Goal: Task Accomplishment & Management: Use online tool/utility

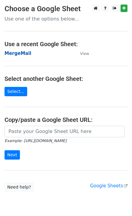
click at [22, 53] on strong "MergeMail" at bounding box center [18, 53] width 27 height 5
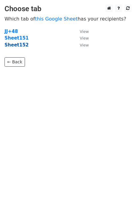
click at [18, 47] on strong "Sheet152" at bounding box center [17, 44] width 24 height 5
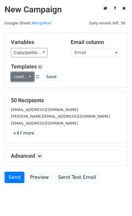
click at [26, 76] on link "Load..." at bounding box center [22, 76] width 23 height 9
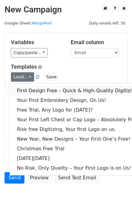
click at [43, 91] on link "First Design Free – Quick & High-Quality Digitizing!" at bounding box center [78, 91] width 137 height 10
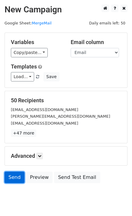
click at [15, 174] on link "Send" at bounding box center [15, 177] width 20 height 11
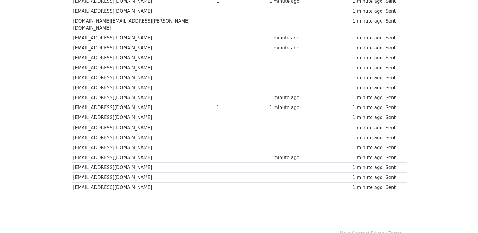
scroll to position [420, 0]
